Goal: Information Seeking & Learning: Learn about a topic

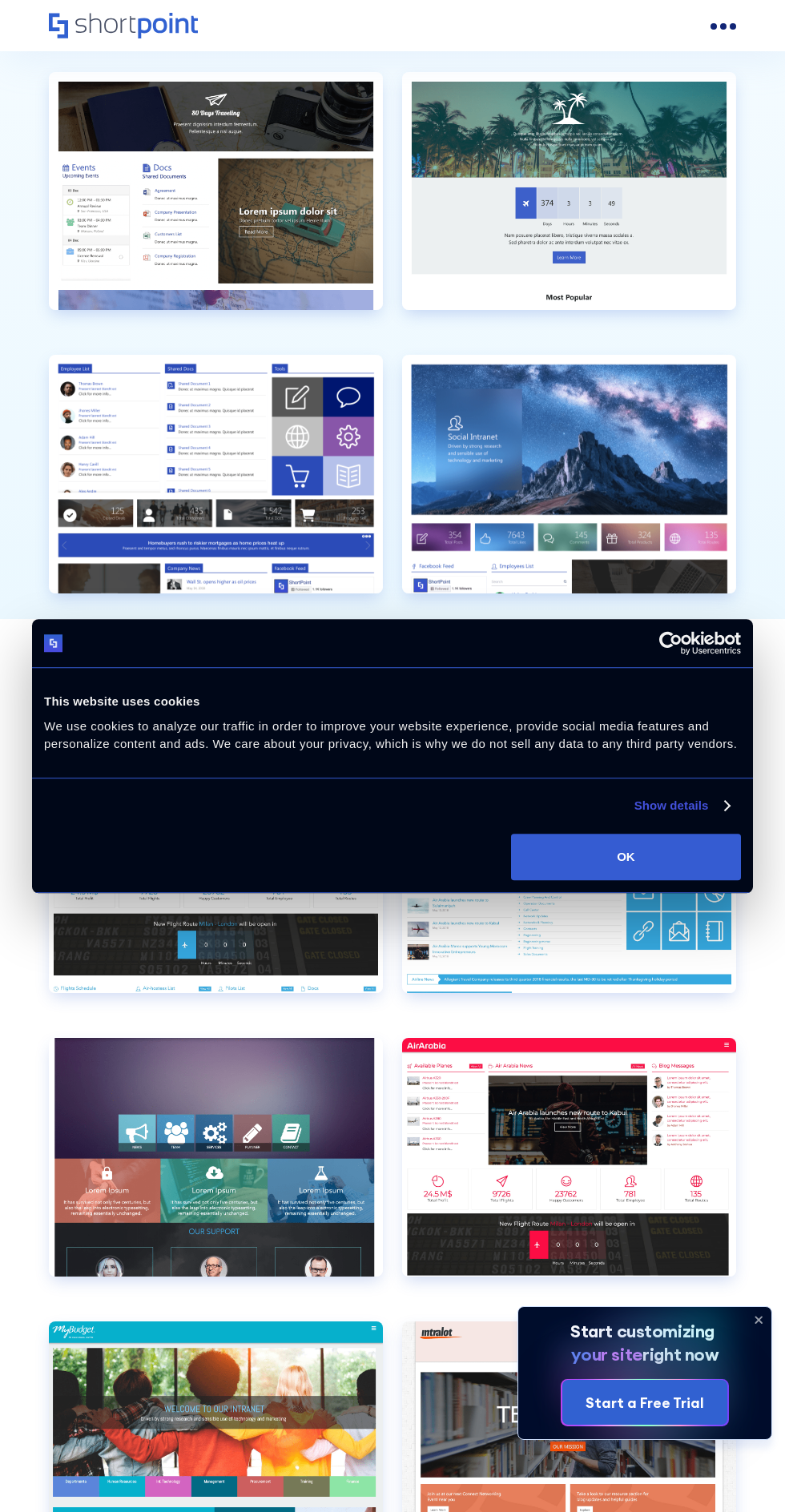
scroll to position [5476, 0]
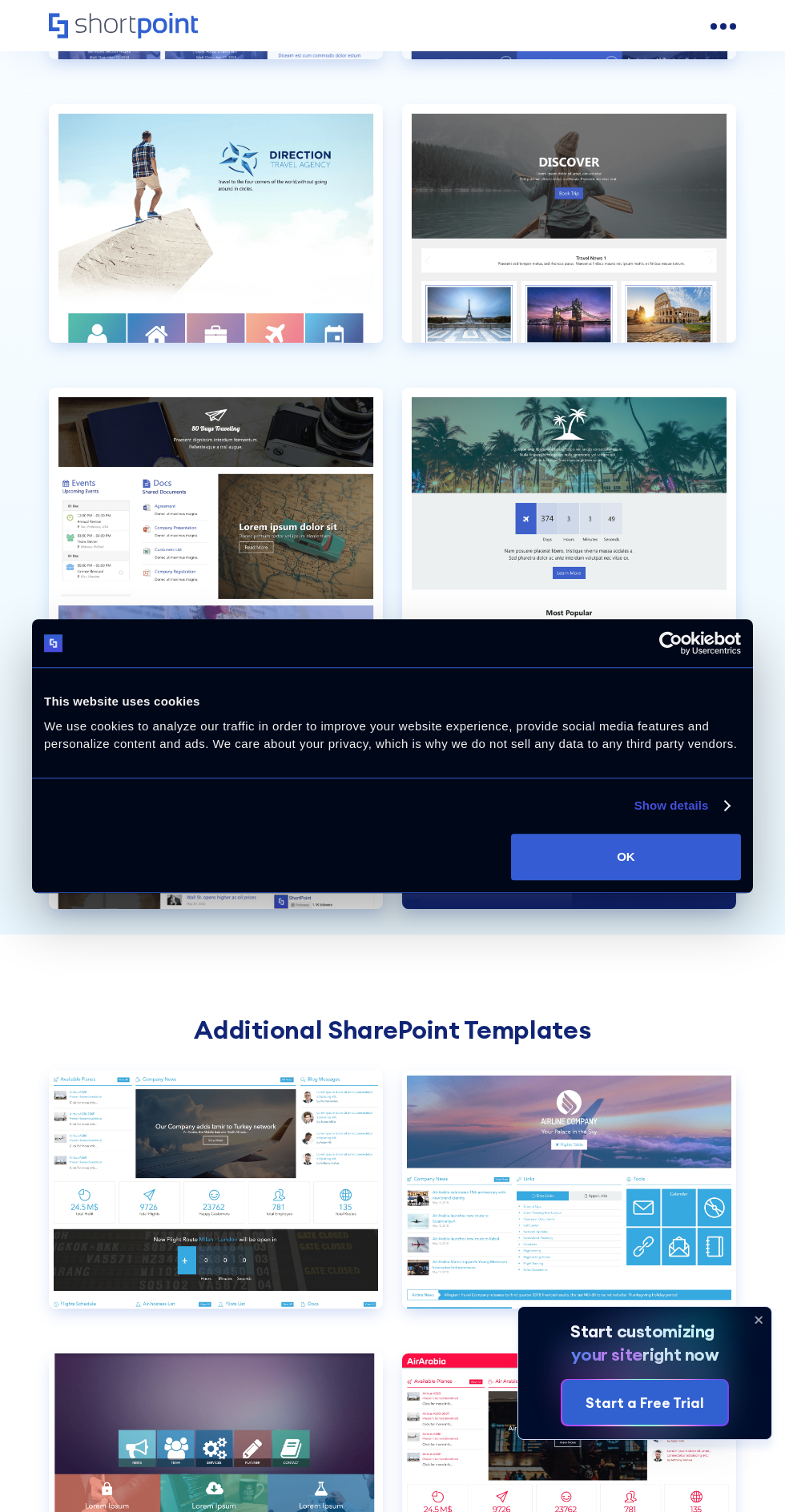
click at [652, 933] on link "Preview Preview Social Layout 2 true" at bounding box center [570, 802] width 334 height 265
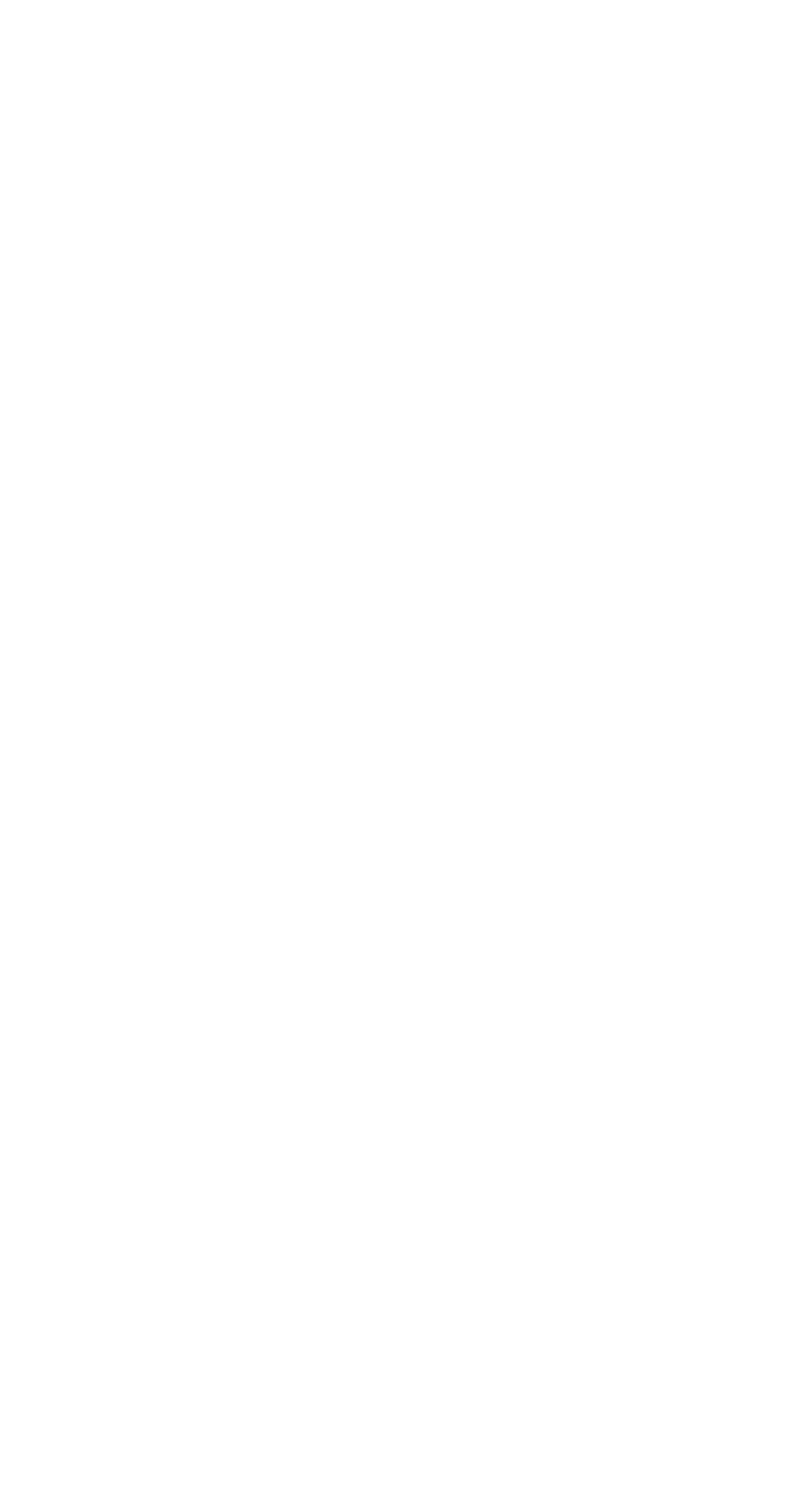
scroll to position [1557, 0]
